Goal: Book appointment/travel/reservation

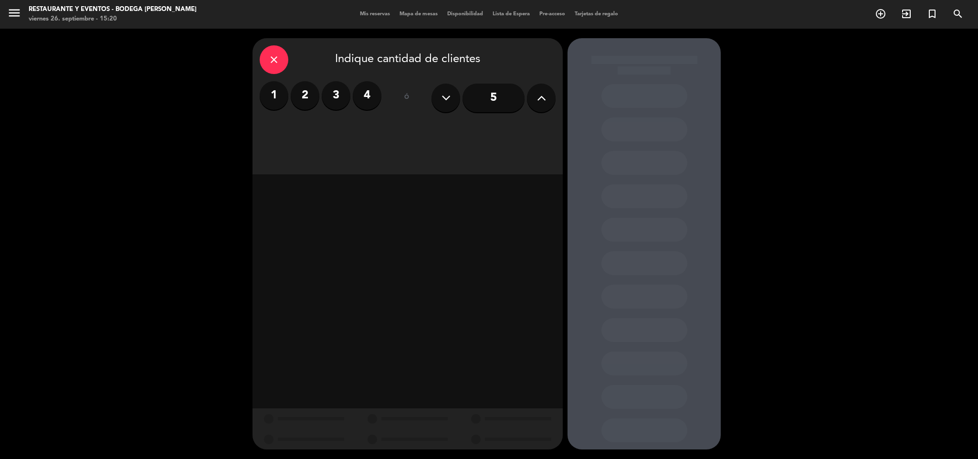
click at [530, 103] on button at bounding box center [541, 97] width 29 height 29
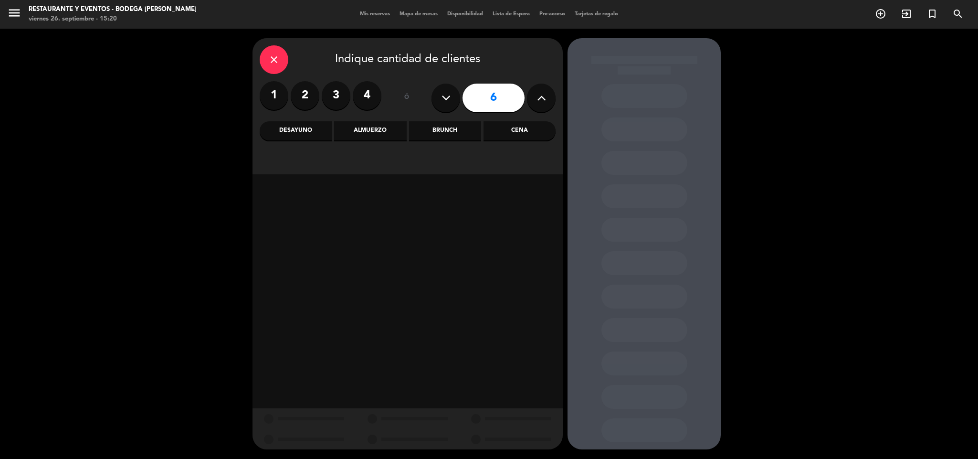
click at [537, 97] on icon at bounding box center [541, 98] width 9 height 14
type input "8"
click at [361, 129] on div "Almuerzo" at bounding box center [370, 130] width 72 height 19
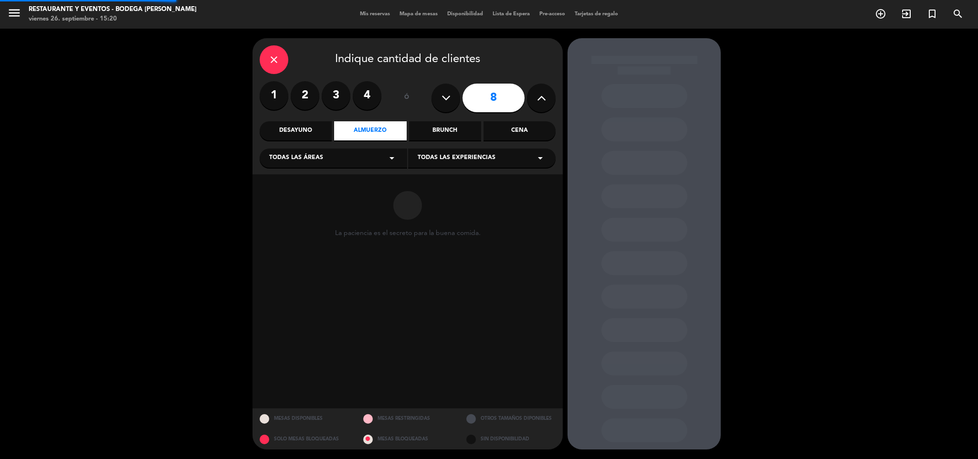
click at [452, 157] on span "Todas las experiencias" at bounding box center [456, 158] width 78 height 10
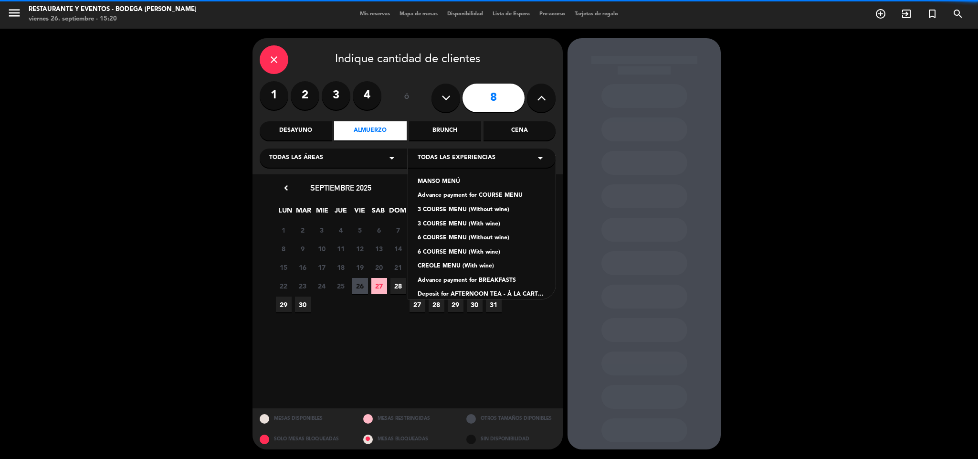
click at [481, 194] on div "Advance payment for COURSE MENU" at bounding box center [481, 196] width 128 height 10
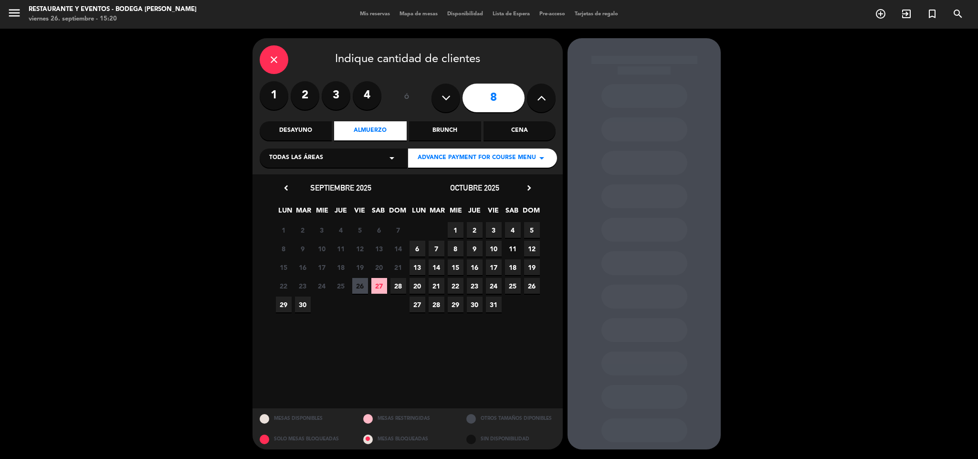
click at [384, 286] on span "27" at bounding box center [379, 286] width 16 height 16
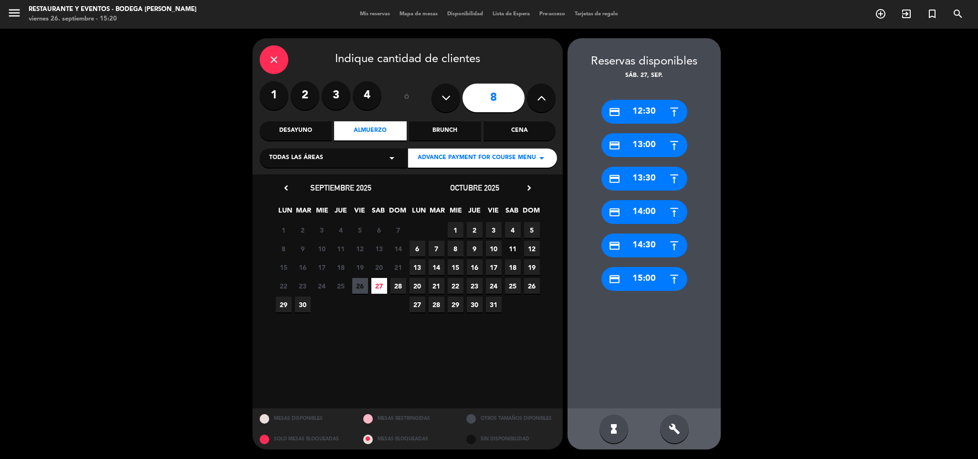
drag, startPoint x: 654, startPoint y: 175, endPoint x: 613, endPoint y: 157, distance: 44.9
click at [652, 175] on div "credit_card 13:30" at bounding box center [644, 179] width 86 height 24
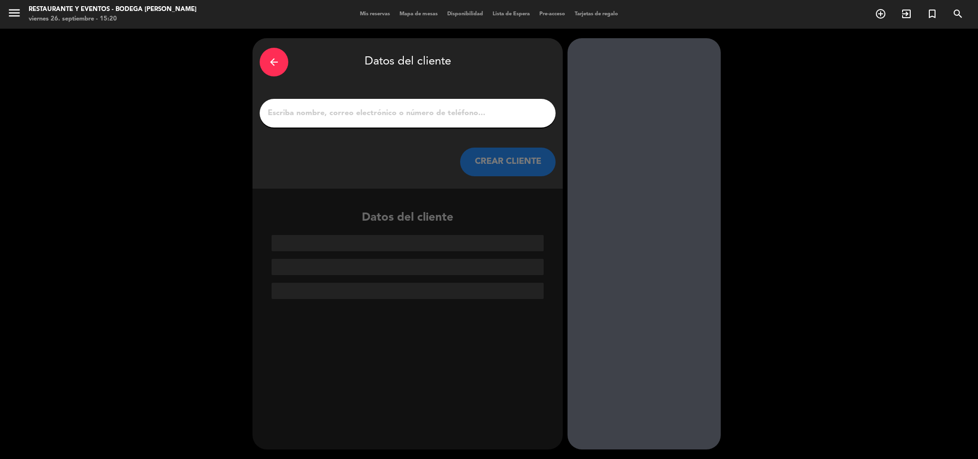
click at [493, 112] on input "1" at bounding box center [408, 112] width 282 height 13
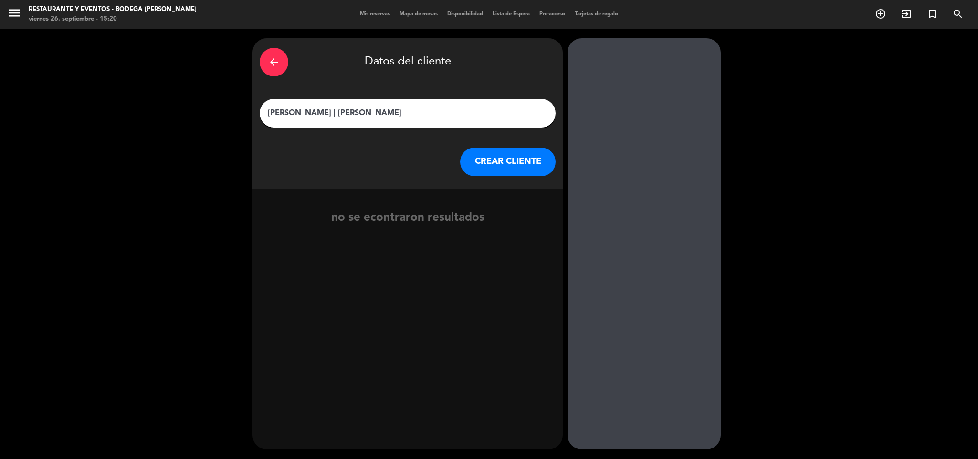
type input "[PERSON_NAME] | [PERSON_NAME]"
click at [497, 159] on button "CREAR CLIENTE" at bounding box center [507, 161] width 95 height 29
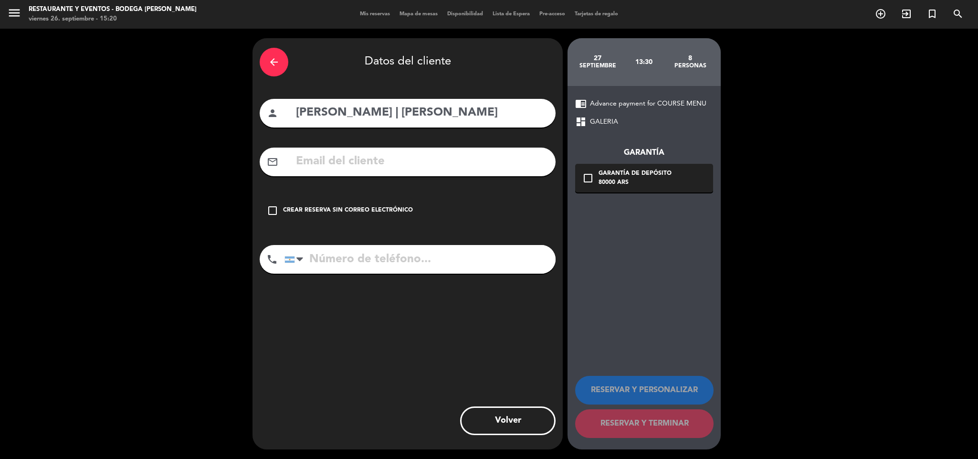
click at [358, 209] on div "Crear reserva sin correo electrónico" at bounding box center [348, 211] width 130 height 10
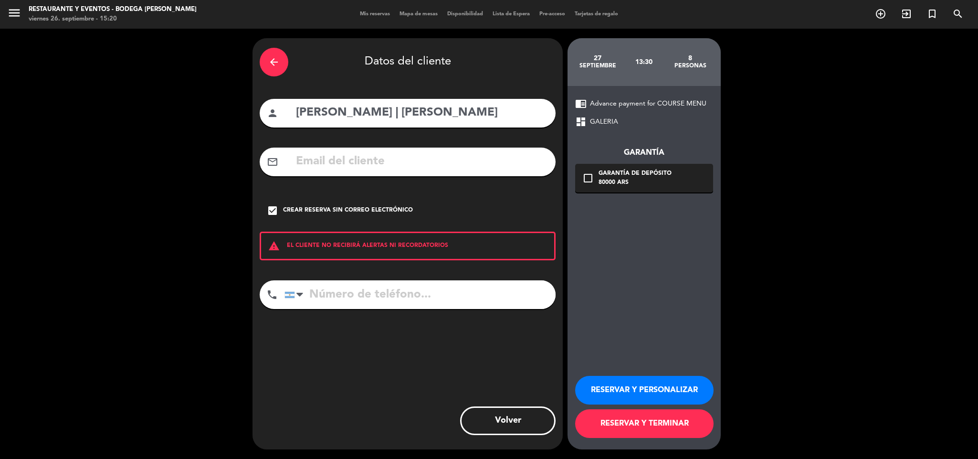
click at [646, 393] on button "RESERVAR Y PERSONALIZAR" at bounding box center [644, 390] width 138 height 29
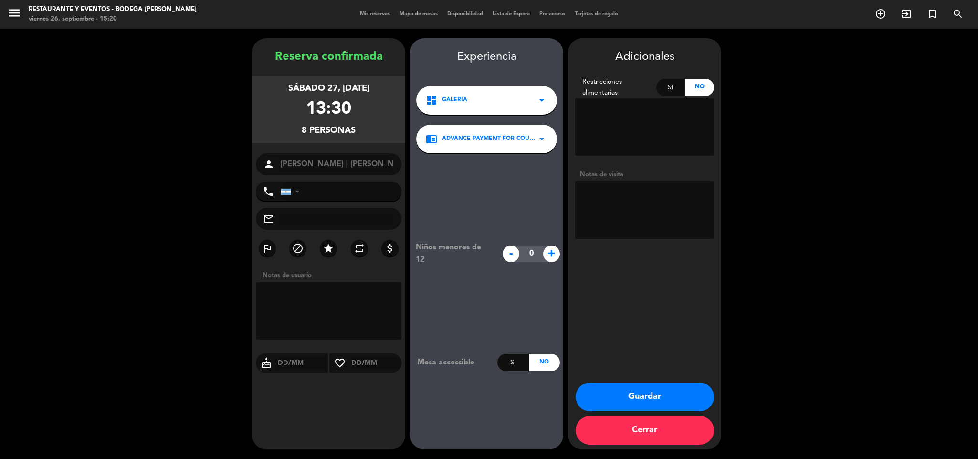
click at [600, 212] on textarea at bounding box center [644, 209] width 139 height 57
type textarea "S"
type textarea "[PERSON_NAME] MENU | conocidos de [PERSON_NAME] | motoqueros"
click at [645, 394] on button "Guardar" at bounding box center [644, 396] width 138 height 29
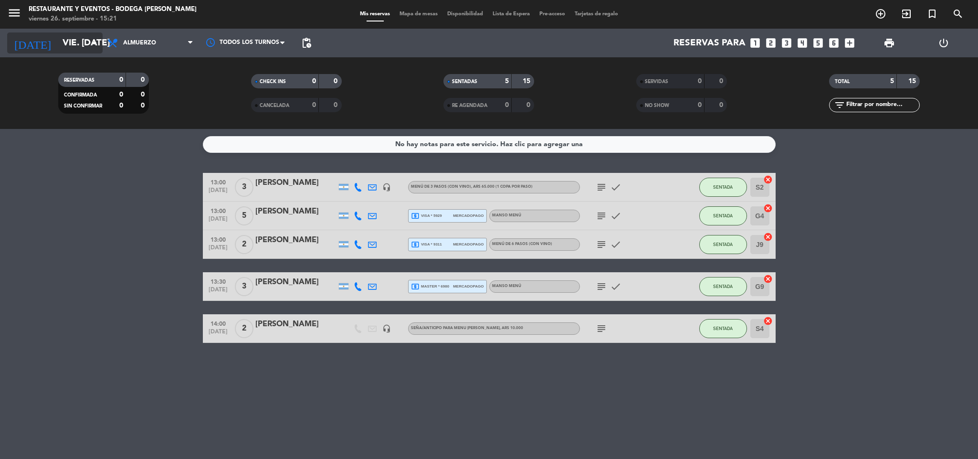
click at [86, 45] on input "vie. [DATE]" at bounding box center [115, 43] width 115 height 20
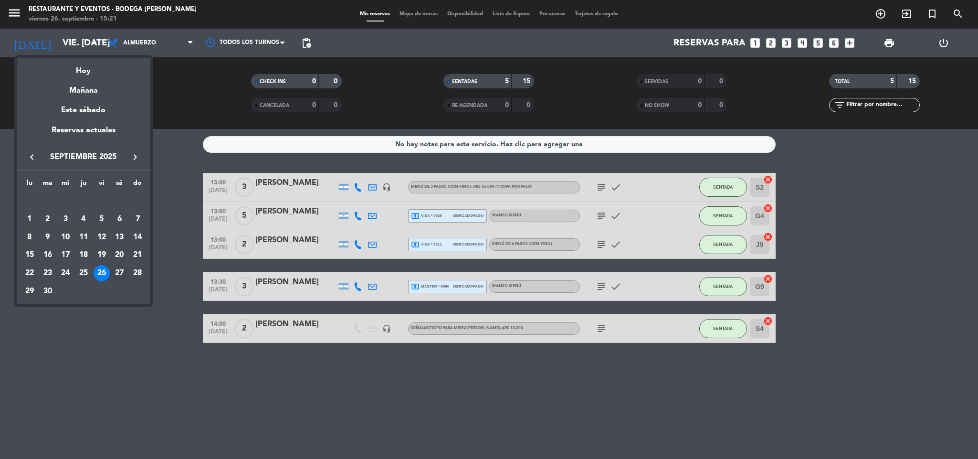
click at [116, 270] on div "27" at bounding box center [119, 273] width 16 height 16
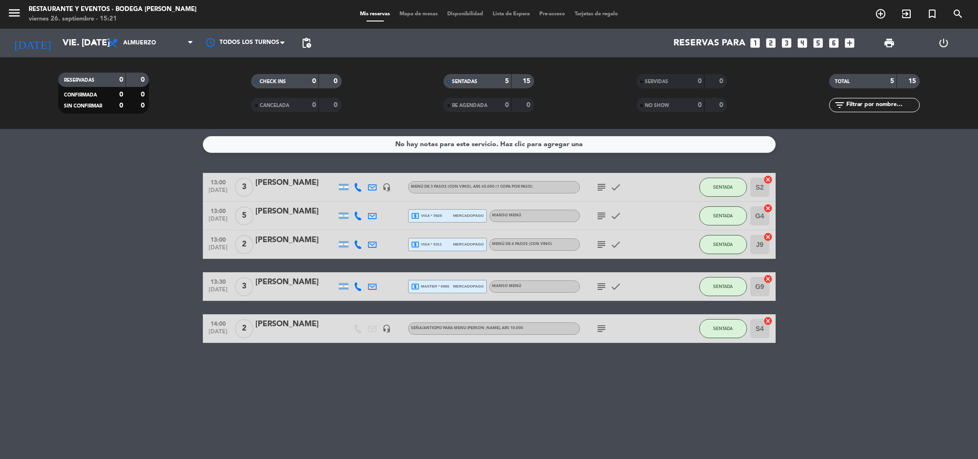
type input "sáb. [DATE]"
